Goal: Task Accomplishment & Management: Use online tool/utility

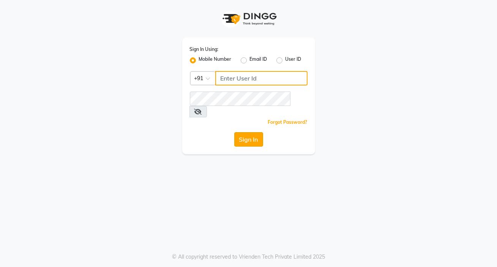
type input "8806066066"
click at [245, 132] on button "Sign In" at bounding box center [248, 139] width 29 height 14
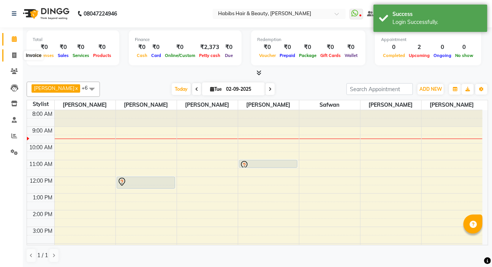
click at [17, 55] on span at bounding box center [14, 55] width 13 height 9
select select "service"
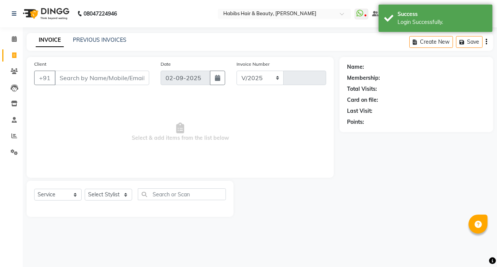
select select "6465"
type input "4985"
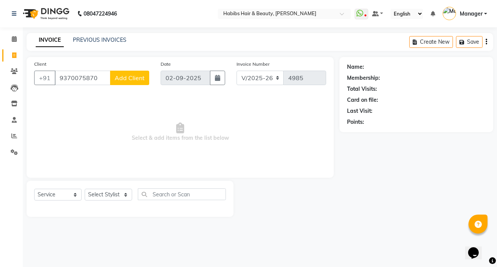
type input "9370075870"
click at [119, 74] on span "Add Client" at bounding box center [130, 78] width 30 height 8
select select "22"
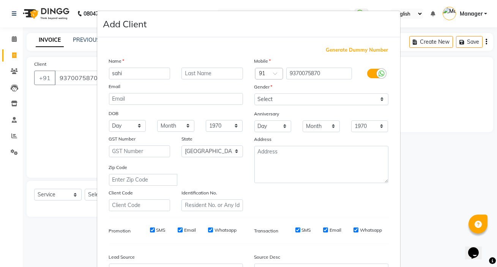
type input "sahi"
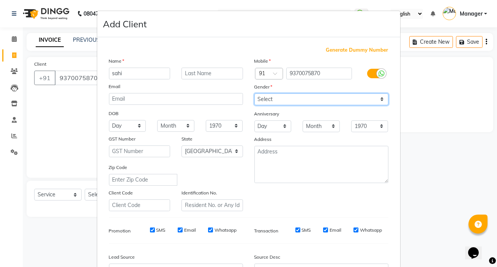
click at [330, 101] on select "Select [DEMOGRAPHIC_DATA] [DEMOGRAPHIC_DATA] Other Prefer Not To Say" at bounding box center [321, 99] width 134 height 12
select select "[DEMOGRAPHIC_DATA]"
click at [254, 93] on select "Select [DEMOGRAPHIC_DATA] [DEMOGRAPHIC_DATA] Other Prefer Not To Say" at bounding box center [321, 99] width 134 height 12
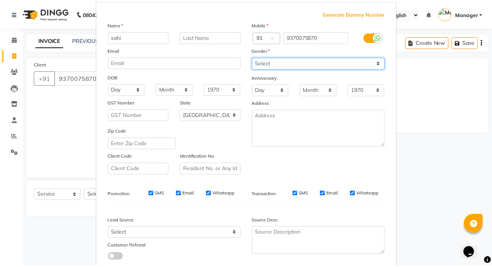
scroll to position [86, 0]
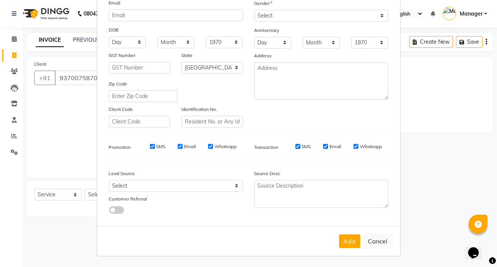
click at [342, 241] on button "Add" at bounding box center [349, 241] width 21 height 14
type input "93******70"
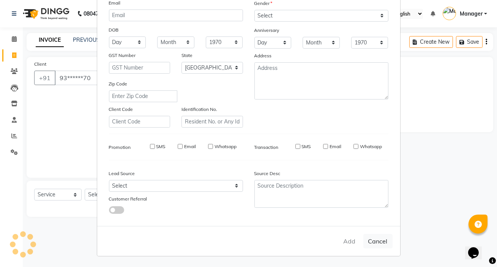
select select
select select "null"
select select
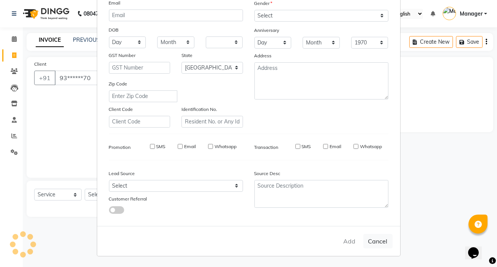
select select
checkbox input "false"
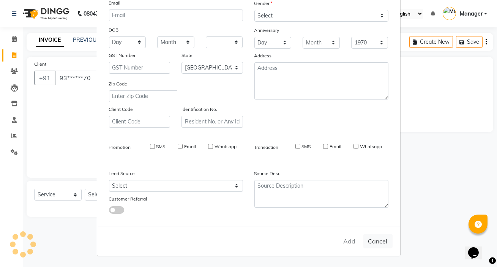
checkbox input "false"
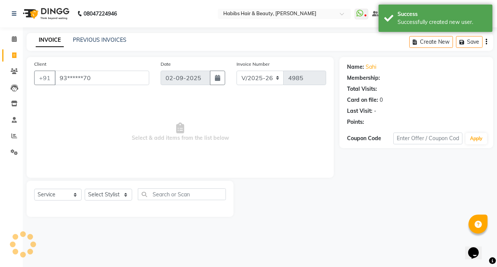
select select "1: Object"
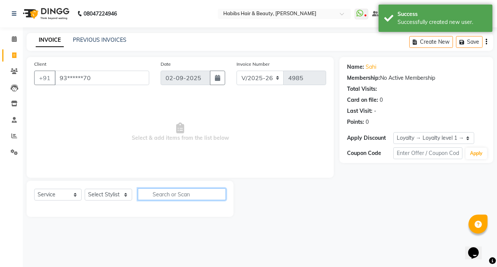
click at [185, 195] on input "text" at bounding box center [182, 194] width 88 height 12
type input "dry"
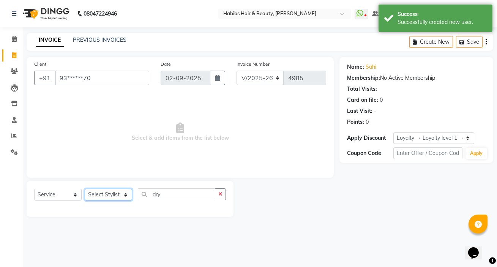
click at [99, 196] on select "Select Stylist [PERSON_NAME] [PERSON_NAME] HK [PERSON_NAME] Manager [PERSON_NAM…" at bounding box center [108, 195] width 47 height 12
select select "76387"
click at [85, 189] on select "Select Stylist [PERSON_NAME] [PERSON_NAME] HK [PERSON_NAME] Manager [PERSON_NAM…" at bounding box center [108, 195] width 47 height 12
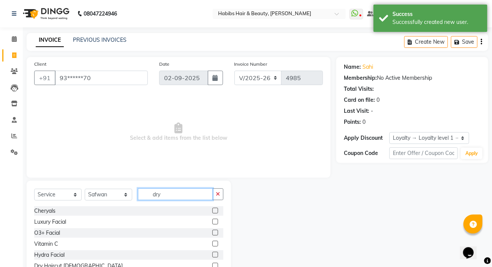
click at [190, 198] on input "dry" at bounding box center [175, 194] width 75 height 12
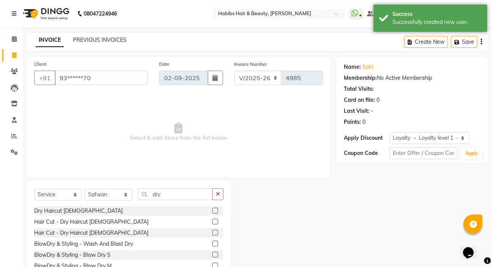
click at [212, 210] on label at bounding box center [215, 211] width 6 height 6
click at [212, 210] on input "checkbox" at bounding box center [214, 211] width 5 height 5
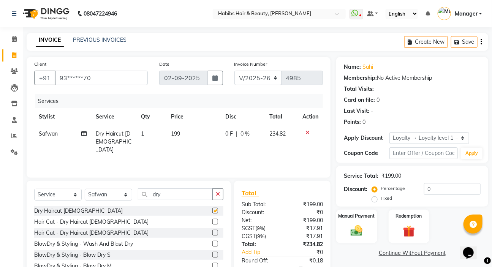
checkbox input "false"
click at [482, 40] on button "button" at bounding box center [481, 42] width 2 height 18
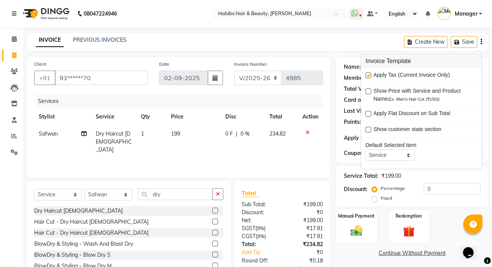
click at [366, 75] on label at bounding box center [369, 76] width 6 height 6
click at [366, 75] on input "checkbox" at bounding box center [368, 75] width 5 height 5
checkbox input "false"
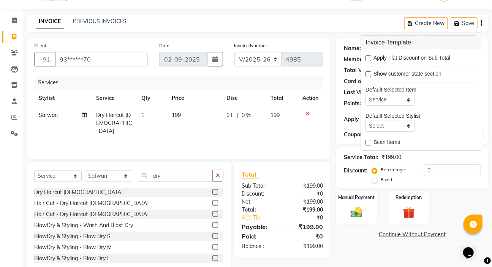
scroll to position [38, 0]
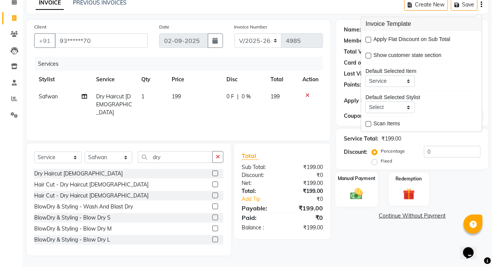
click at [345, 174] on div "Manual Payment" at bounding box center [356, 189] width 43 height 35
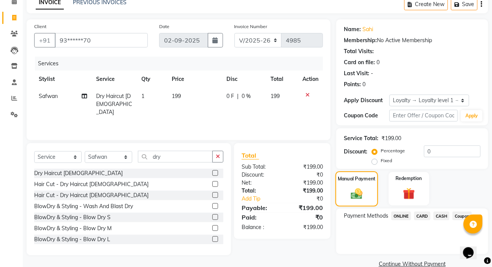
scroll to position [52, 0]
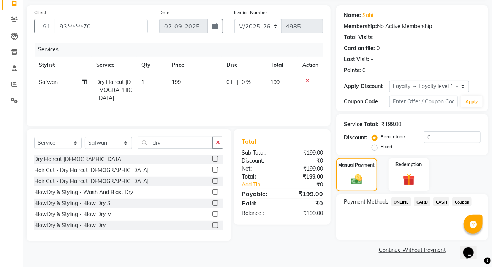
click at [401, 200] on span "ONLINE" at bounding box center [401, 202] width 20 height 9
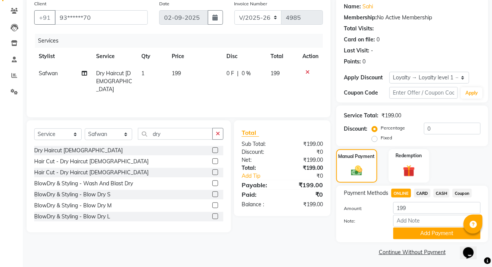
scroll to position [63, 0]
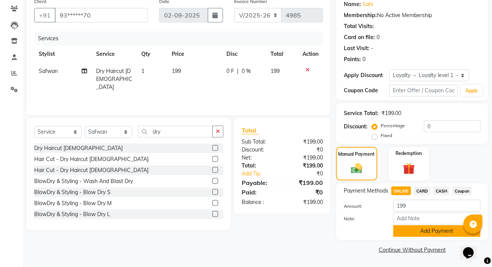
click at [396, 228] on button "Add Payment" at bounding box center [436, 231] width 87 height 12
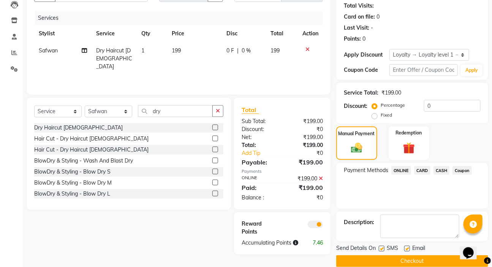
scroll to position [95, 0]
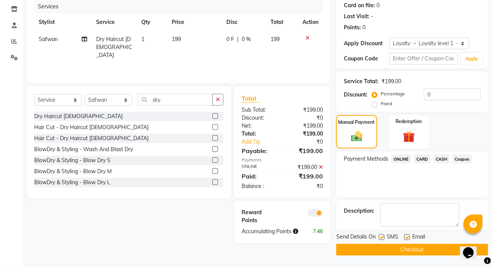
click at [443, 160] on span "CASH" at bounding box center [441, 159] width 16 height 9
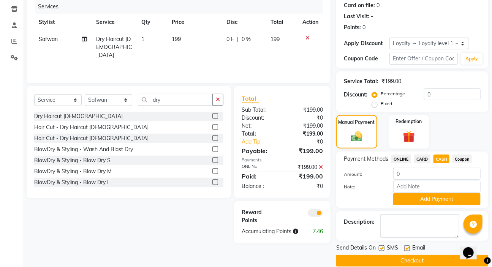
click at [389, 262] on button "Checkout" at bounding box center [412, 261] width 152 height 12
